Goal: Find specific page/section

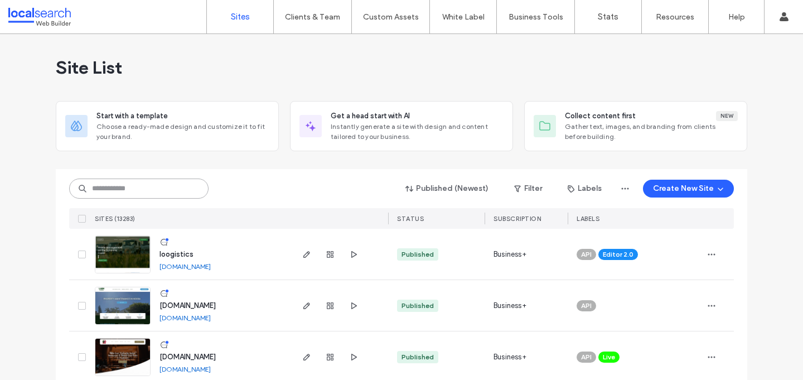
click at [162, 187] on input at bounding box center [138, 188] width 139 height 20
paste input "********"
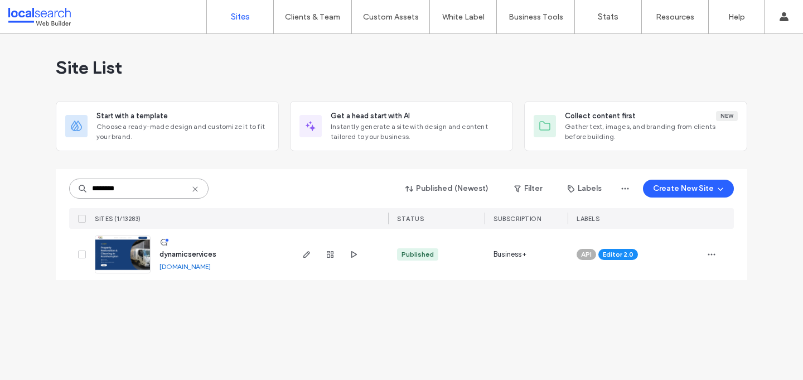
type input "********"
click at [195, 256] on span "dynamicservices" at bounding box center [187, 254] width 57 height 8
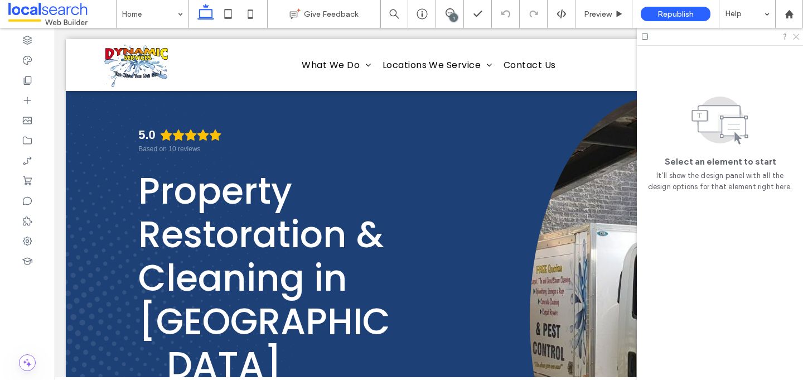
click at [796, 38] on icon at bounding box center [795, 35] width 7 height 7
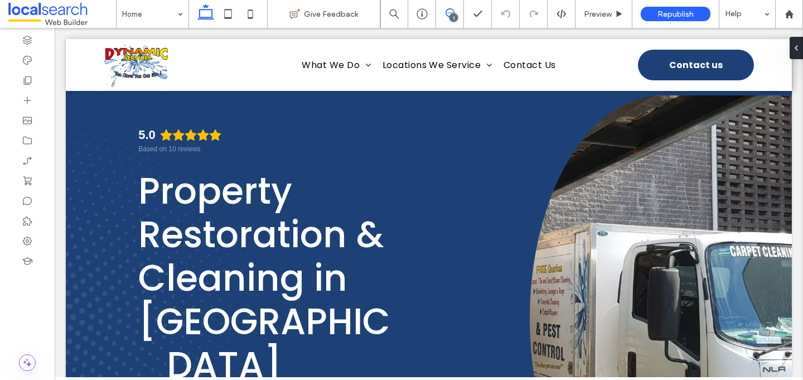
click at [447, 11] on icon at bounding box center [450, 12] width 9 height 9
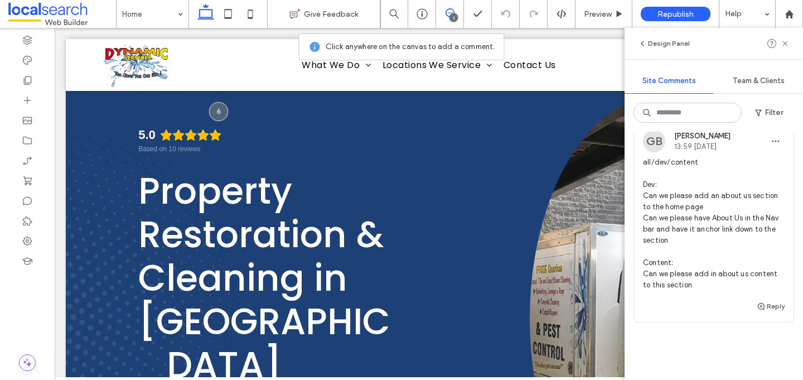
scroll to position [54, 0]
click at [683, 269] on span "all/dev/content Dev: Can we please add an about us section to the home page Can…" at bounding box center [714, 222] width 142 height 134
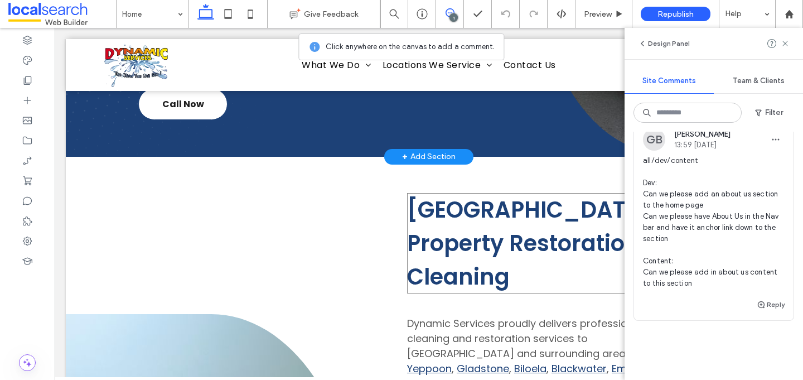
scroll to position [388, 0]
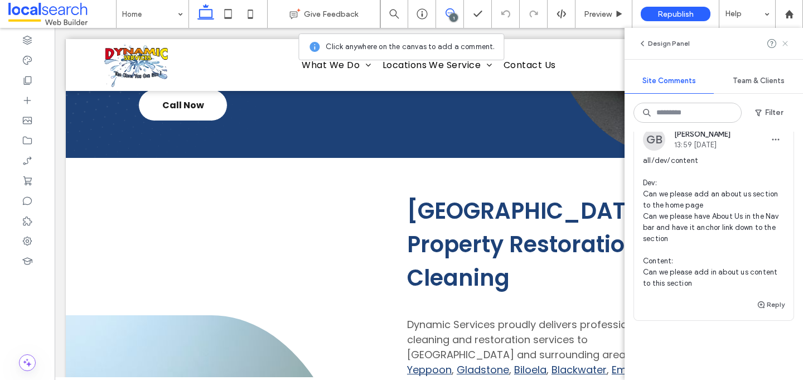
click at [787, 43] on icon at bounding box center [785, 43] width 9 height 9
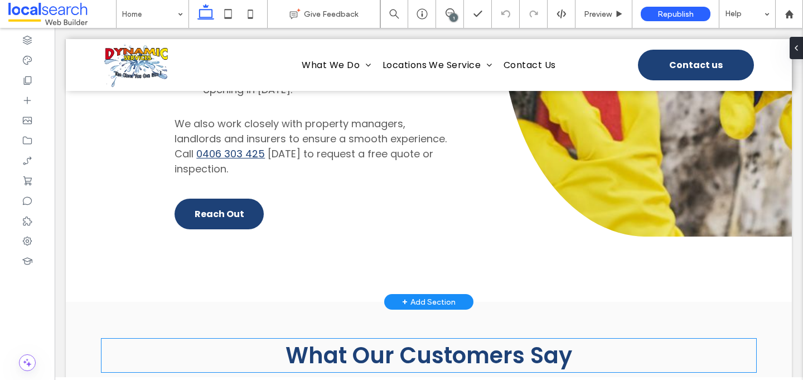
scroll to position [2917, 0]
